Goal: Task Accomplishment & Management: Manage account settings

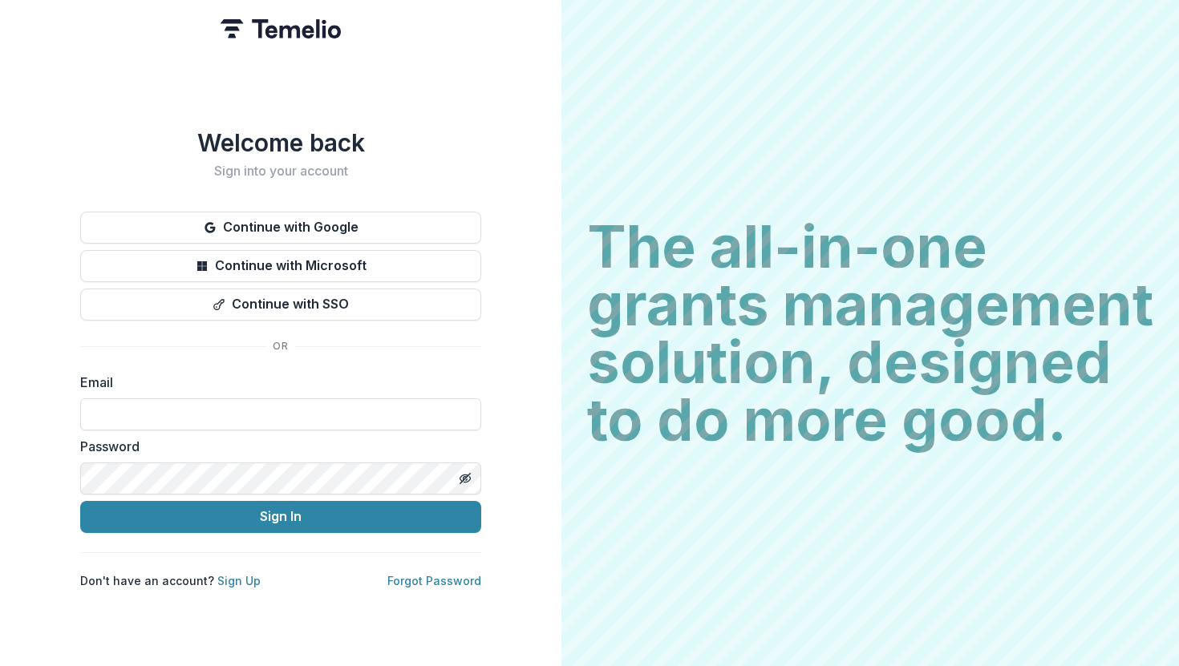
click at [284, 390] on div "Email" at bounding box center [280, 402] width 401 height 58
click at [284, 401] on input at bounding box center [280, 414] width 401 height 32
type input "**********"
click at [460, 472] on icon "Toggle password visibility" at bounding box center [465, 478] width 13 height 13
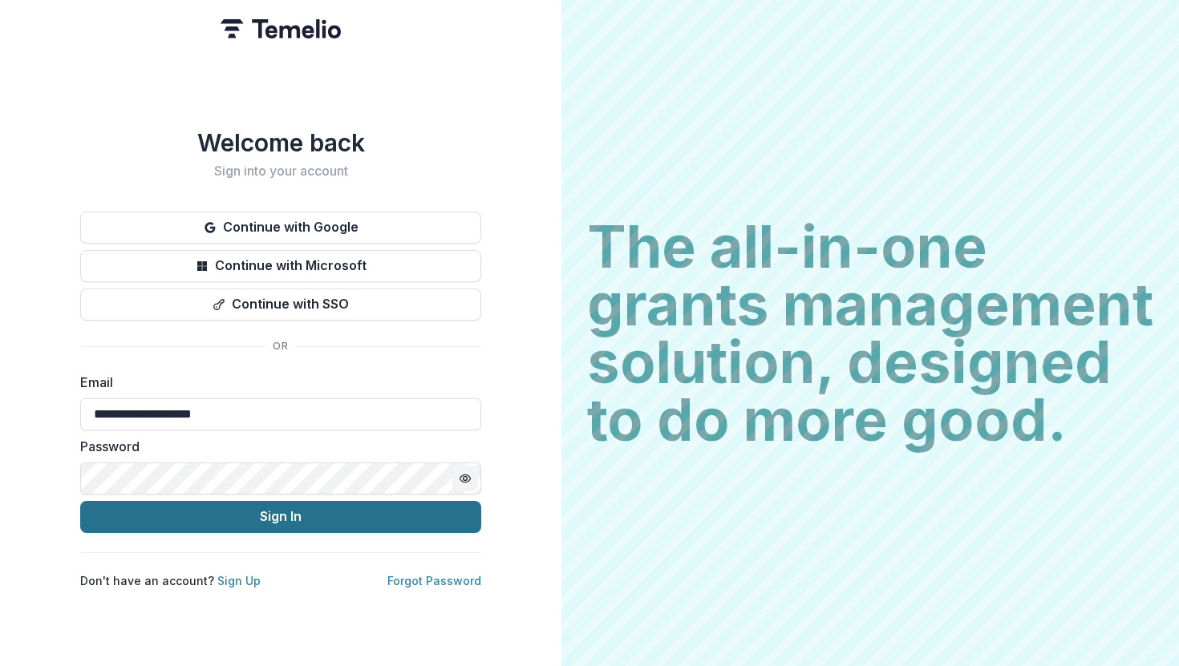
click at [345, 514] on button "Sign In" at bounding box center [280, 517] width 401 height 32
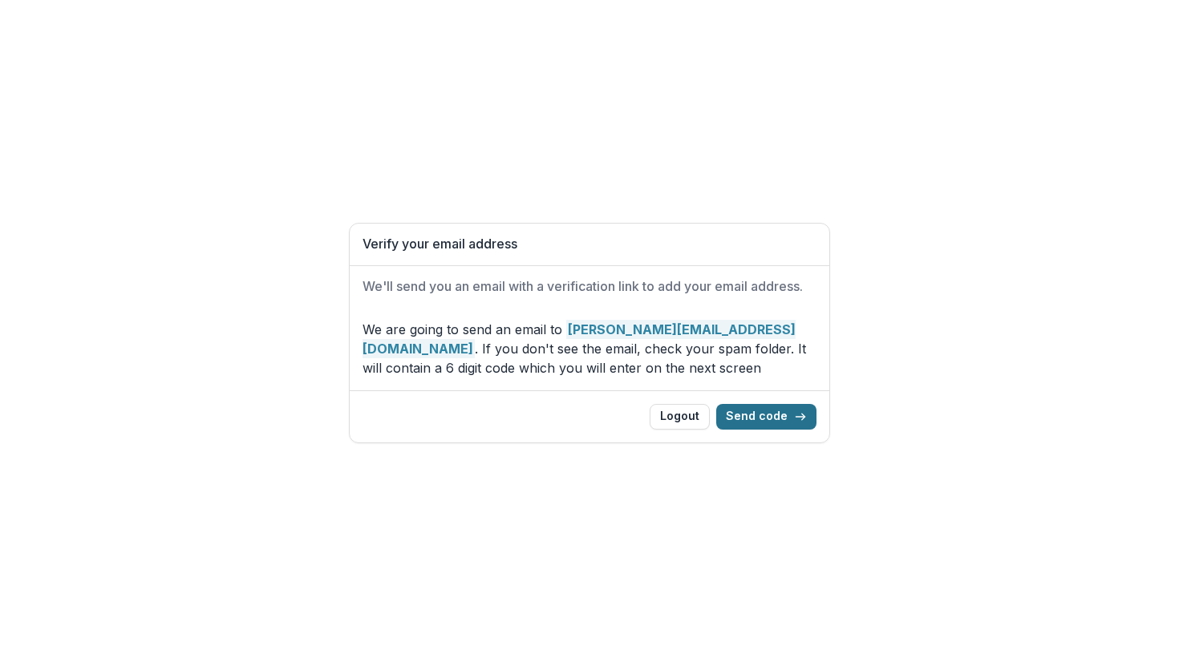
click at [769, 419] on button "Send code" at bounding box center [766, 417] width 100 height 26
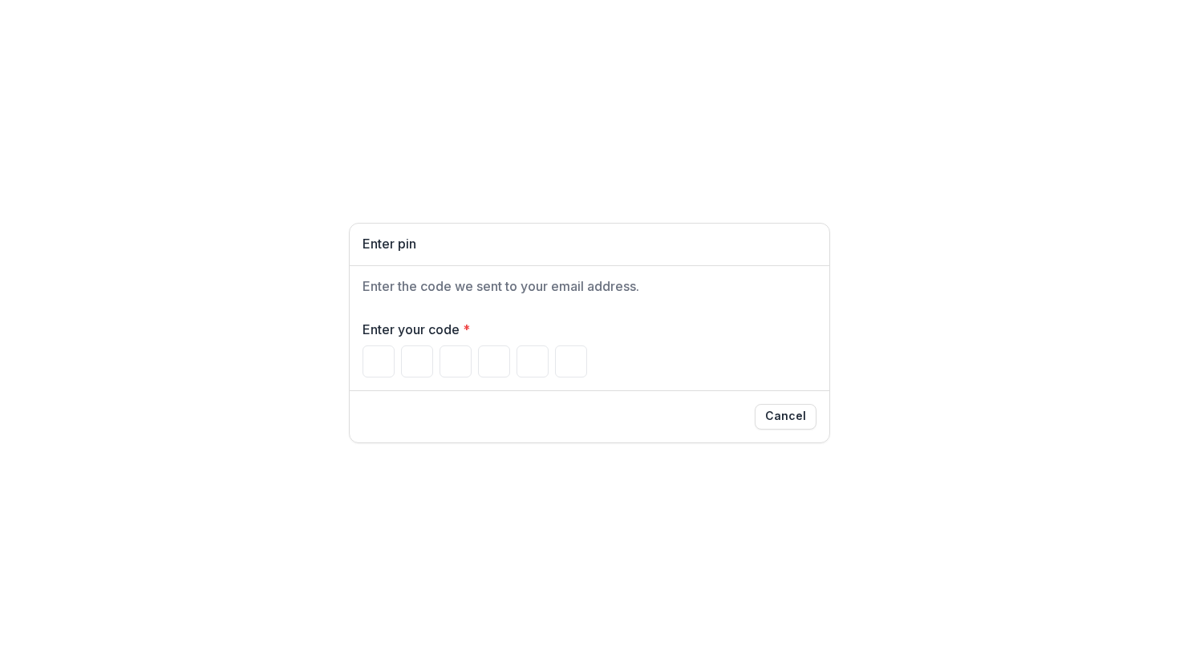
type input "*"
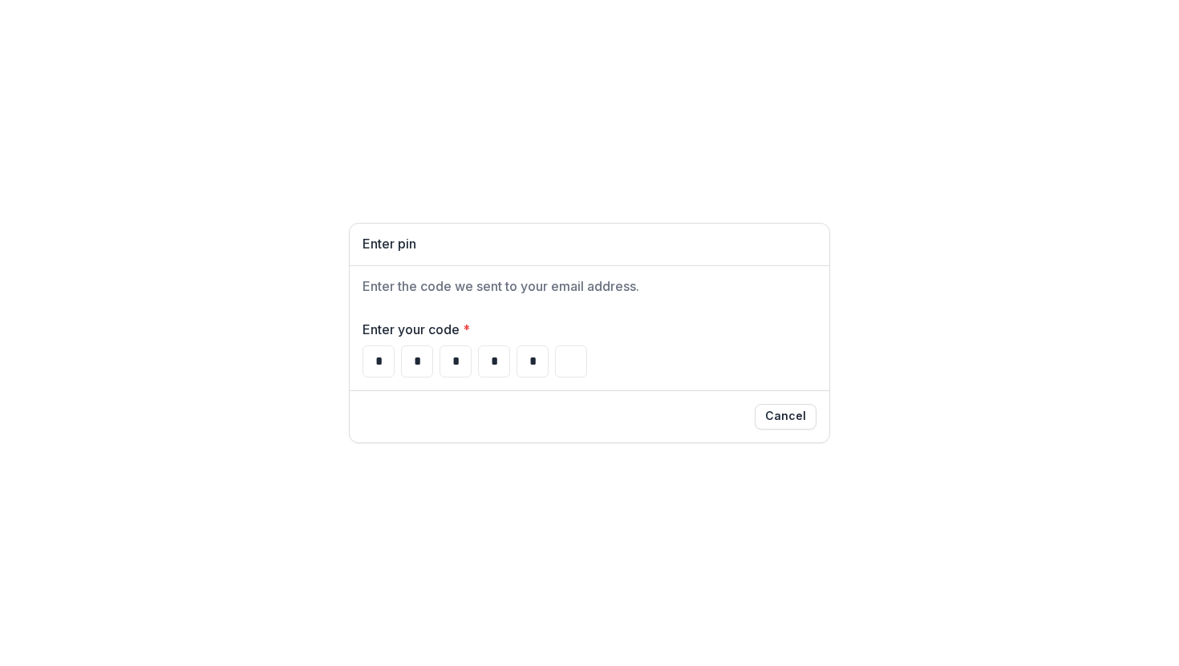
type input "*"
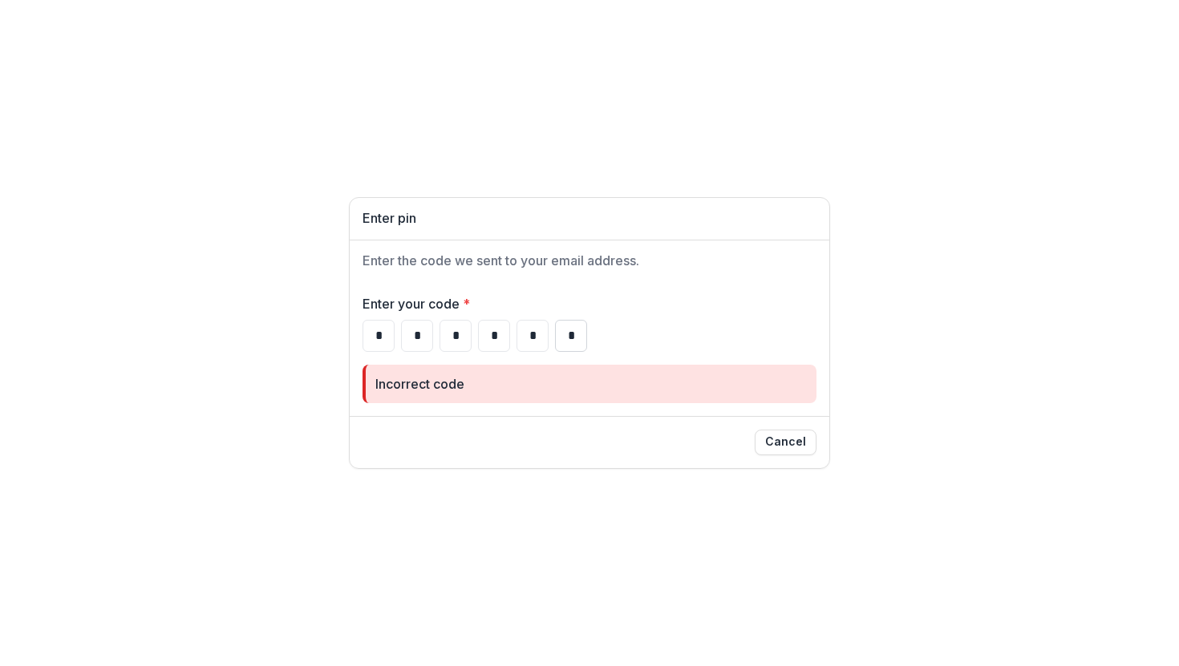
click at [568, 334] on input "*" at bounding box center [571, 336] width 32 height 32
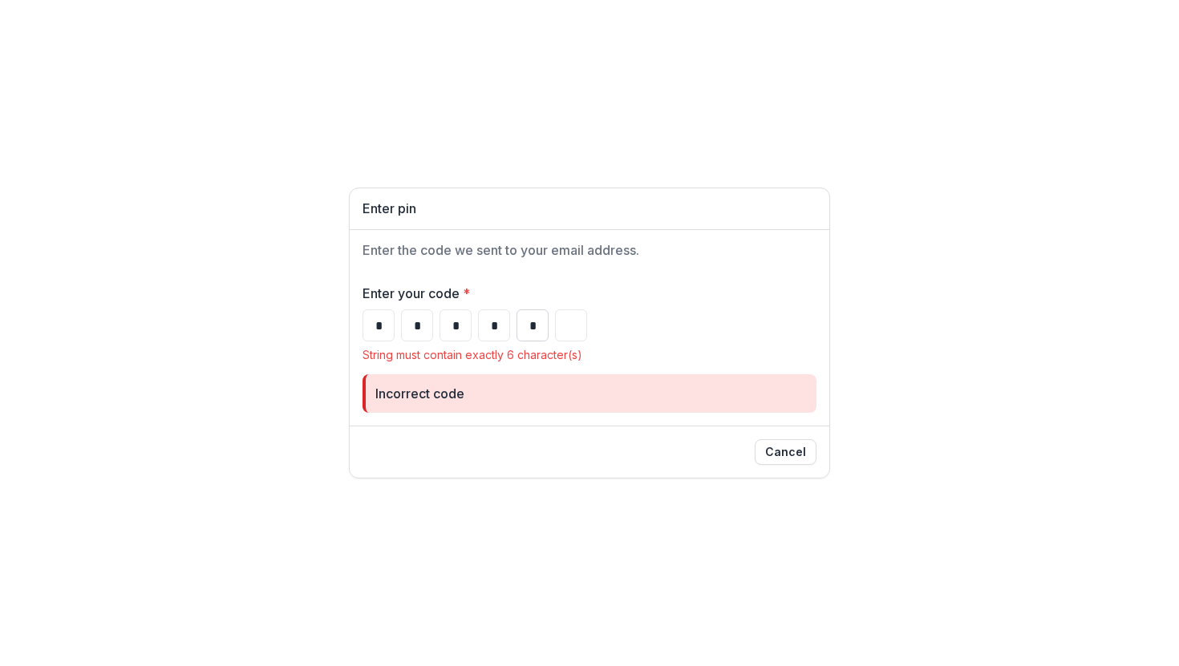
click at [533, 326] on input "*" at bounding box center [532, 325] width 32 height 32
click at [496, 324] on input "*" at bounding box center [494, 325] width 32 height 32
type input "*"
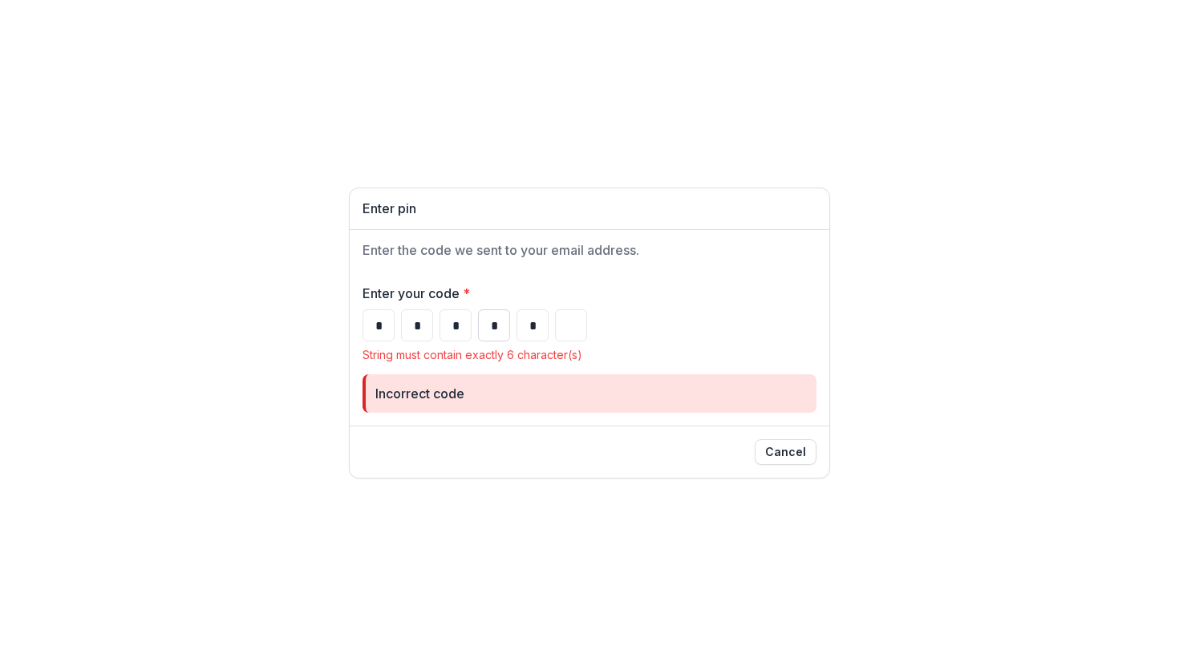
type input "*"
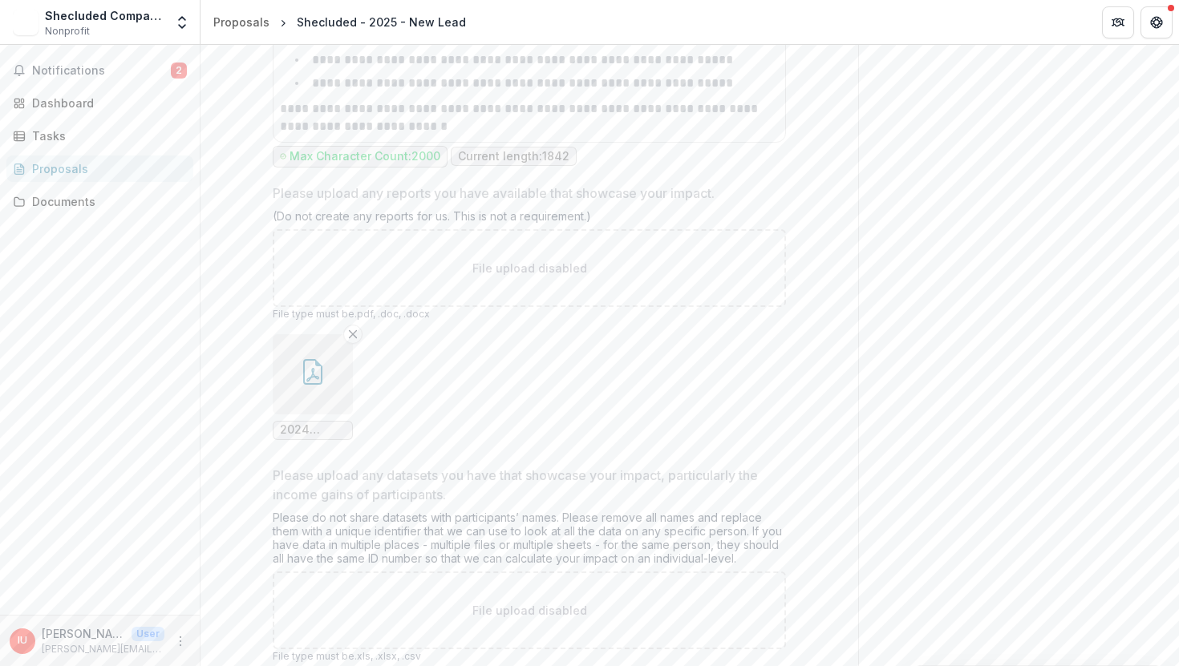
scroll to position [6106, 0]
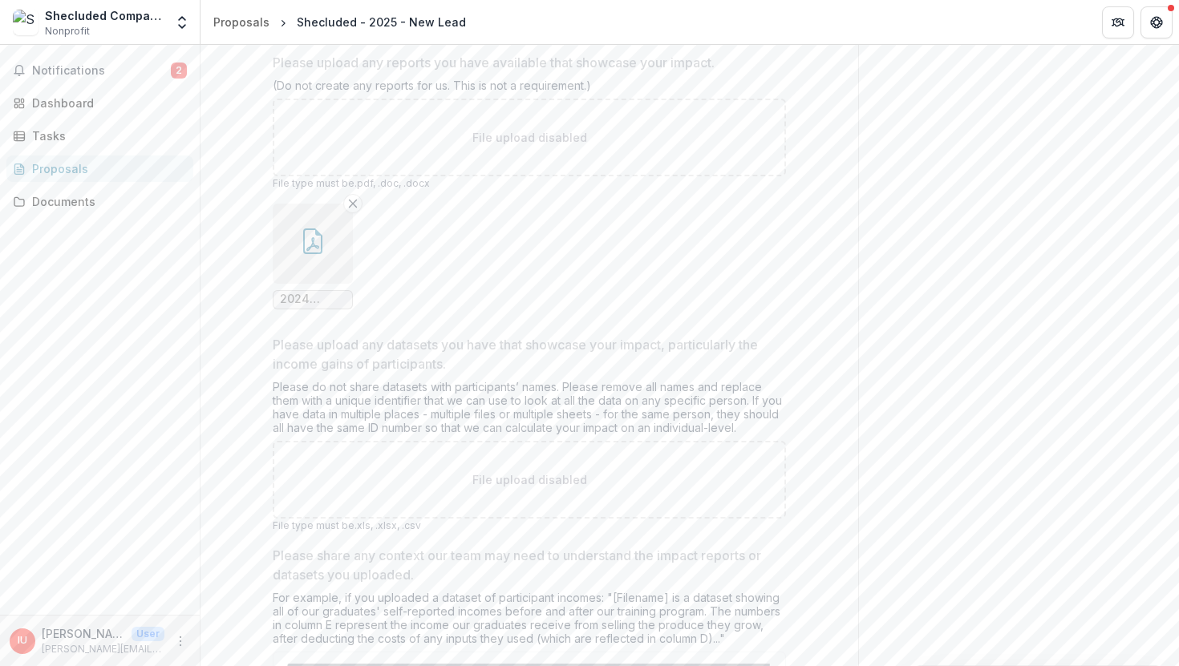
click at [309, 272] on button "button" at bounding box center [313, 244] width 80 height 80
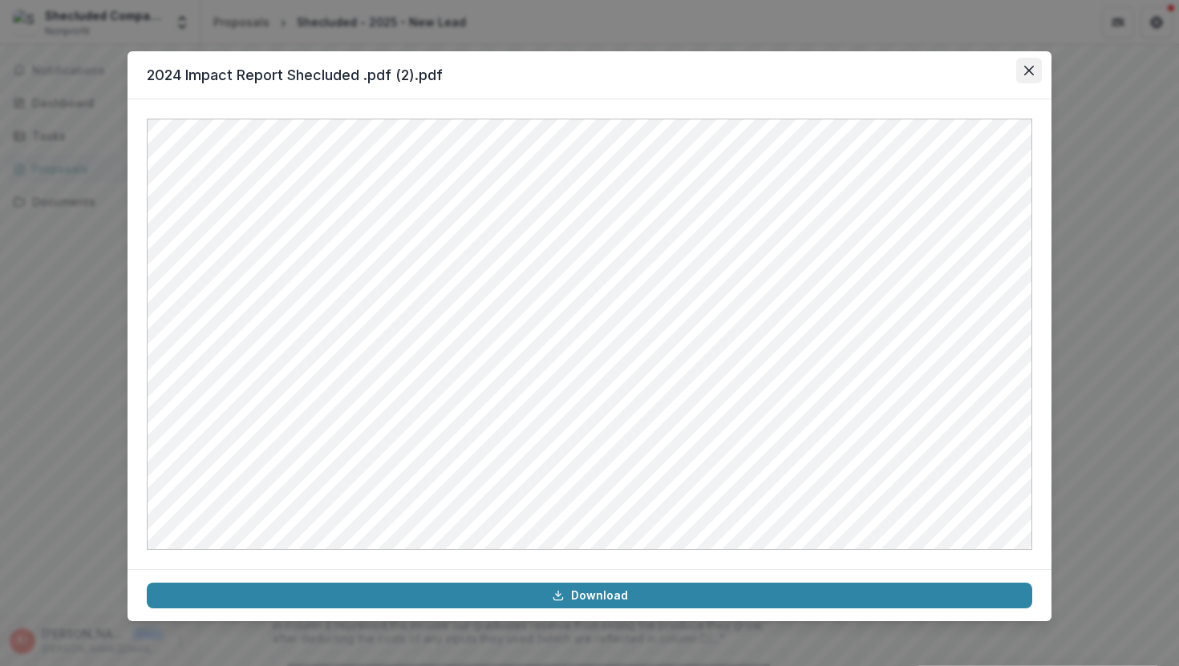
click at [1021, 68] on button "Close" at bounding box center [1029, 71] width 26 height 26
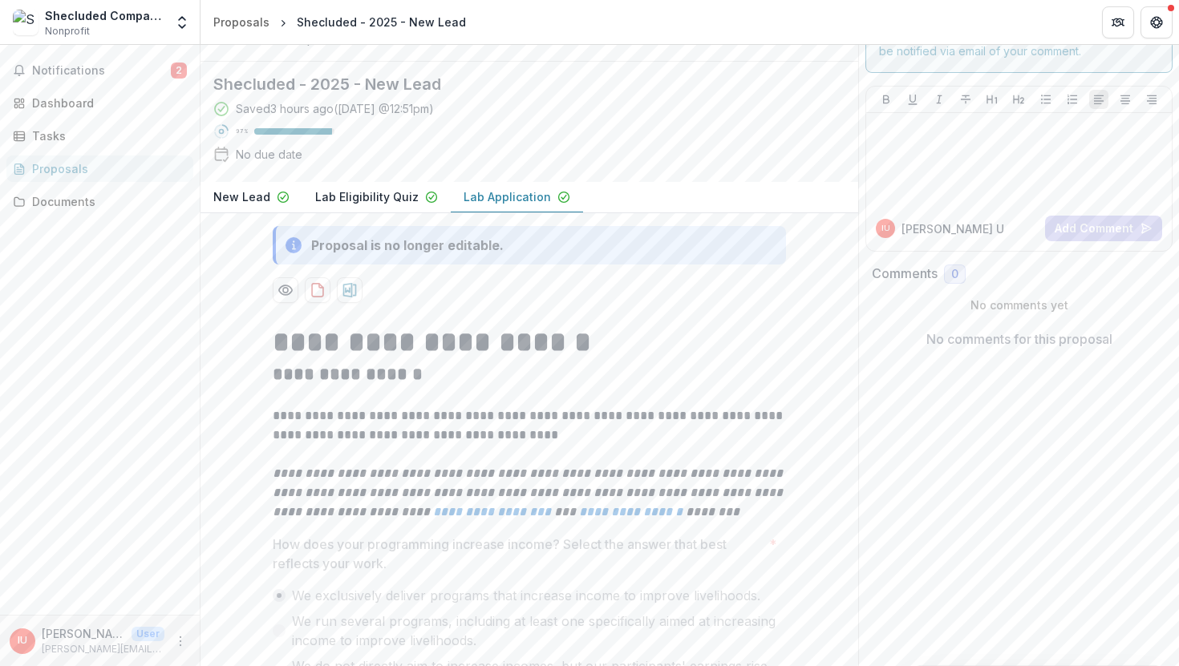
scroll to position [0, 0]
